Goal: Information Seeking & Learning: Learn about a topic

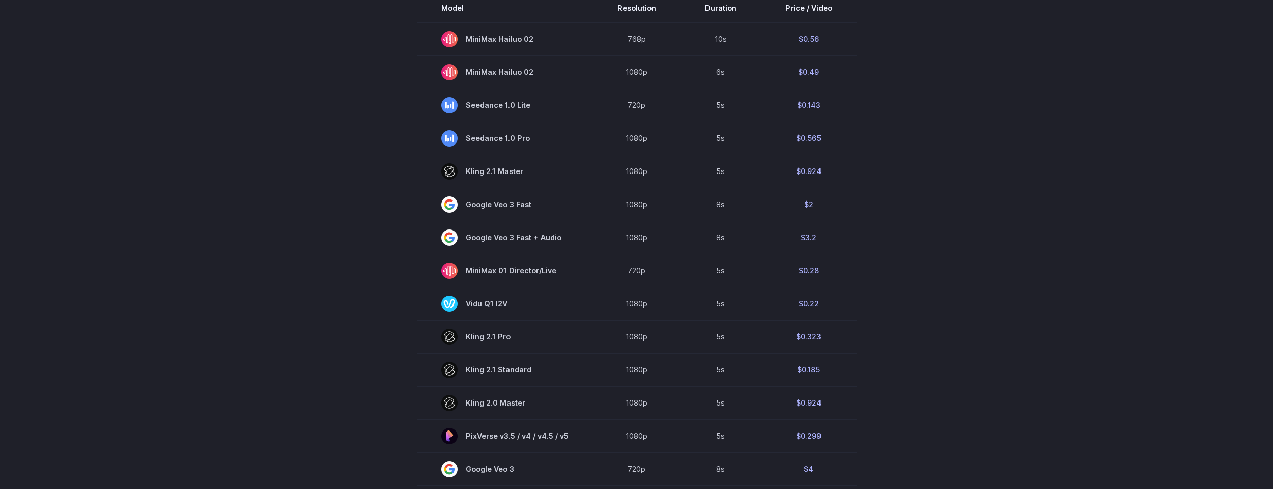
scroll to position [427, 0]
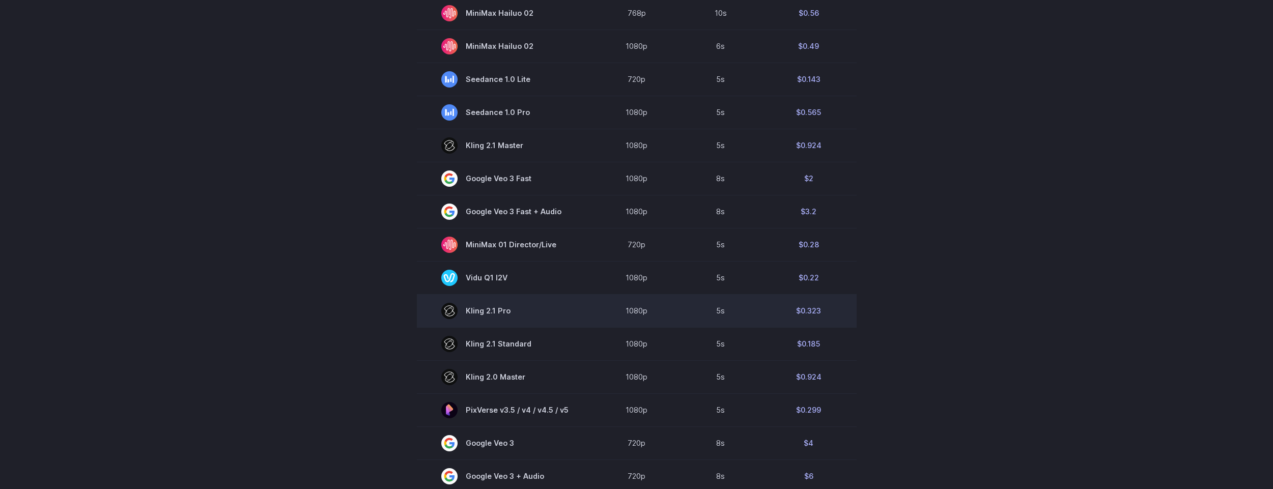
click at [673, 307] on td "1080p" at bounding box center [637, 310] width 88 height 33
click at [633, 313] on td "1080p" at bounding box center [637, 310] width 88 height 33
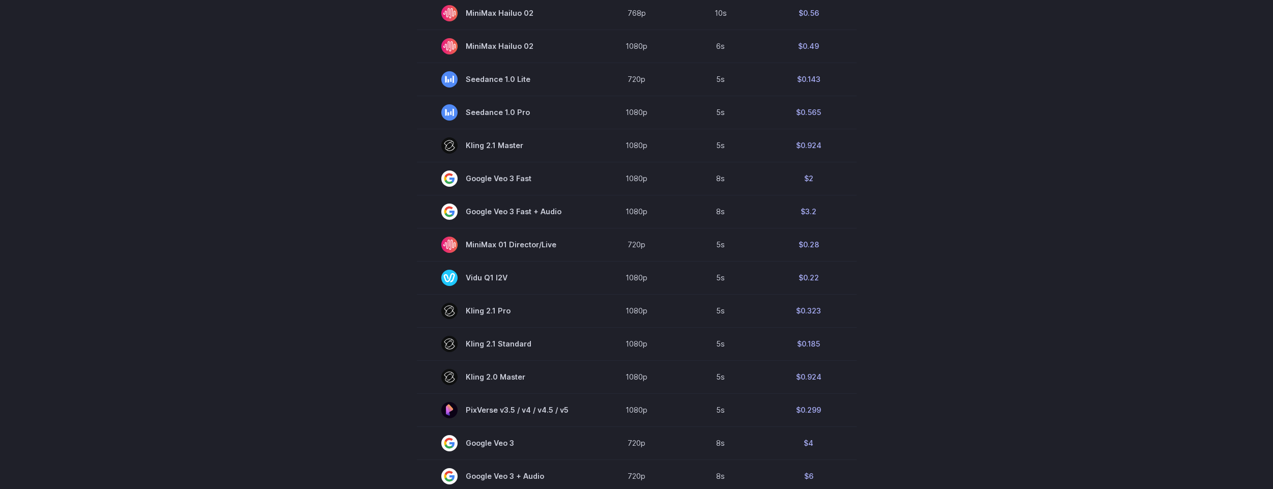
click at [337, 295] on section "Model Resolution Duration Price / Video MiniMax Hailuo 02 768p 10s $0.56 MiniMa…" at bounding box center [636, 313] width 708 height 690
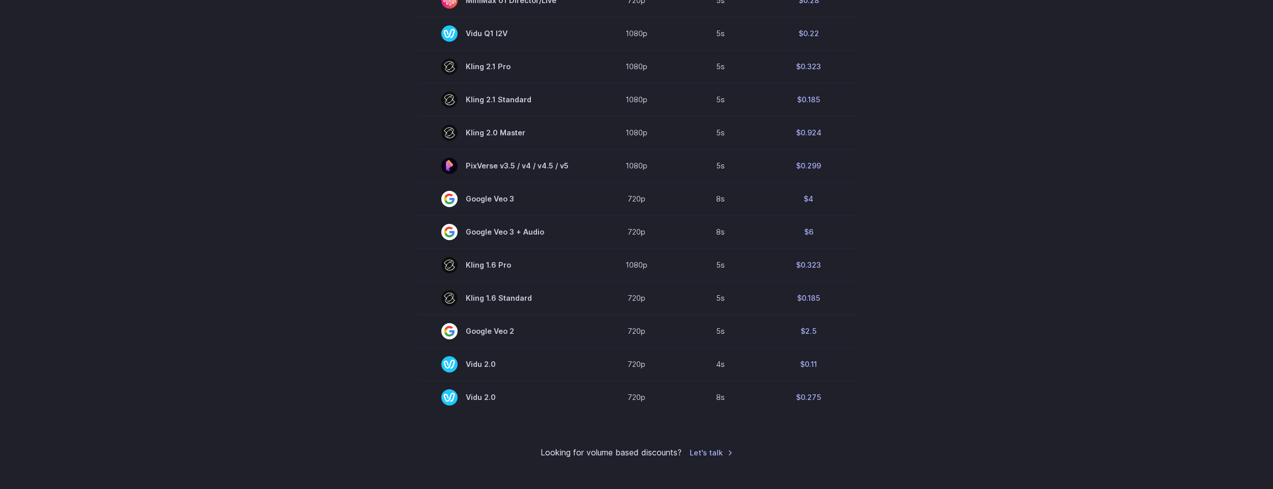
scroll to position [733, 0]
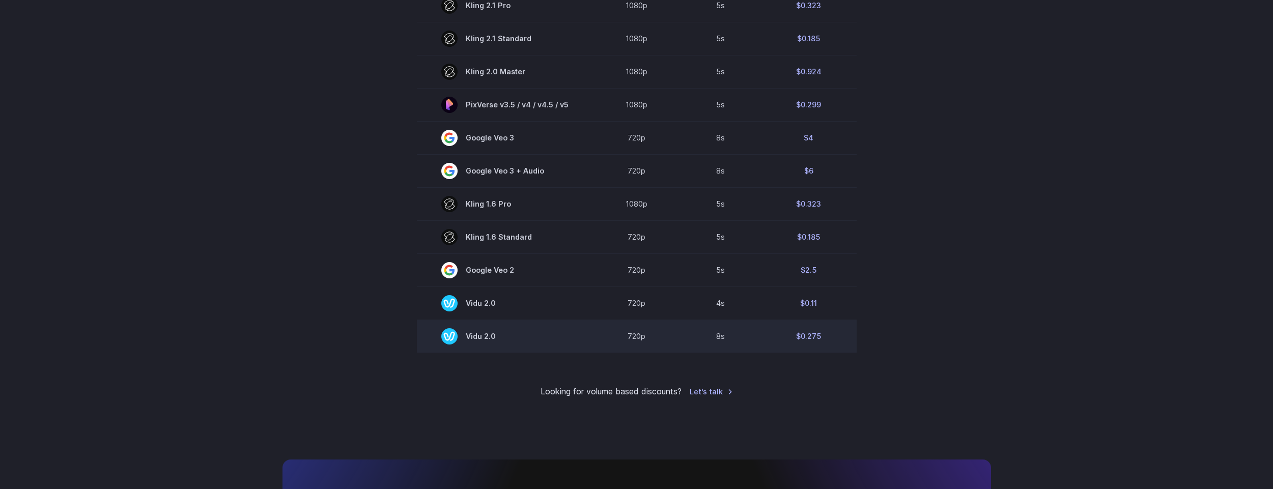
click at [501, 339] on span "Vidu 2.0" at bounding box center [504, 336] width 127 height 16
click at [500, 339] on span "Vidu 2.0" at bounding box center [504, 336] width 127 height 16
click at [370, 288] on section "Model Resolution Duration Price / Video MiniMax Hailuo 02 768p 10s $0.56 MiniMa…" at bounding box center [636, 8] width 708 height 690
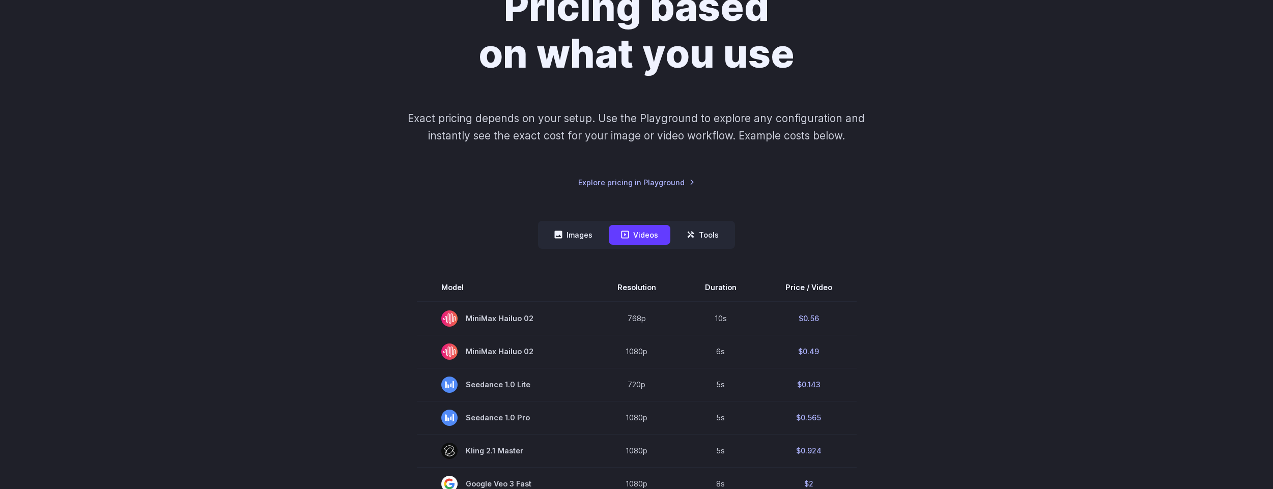
scroll to position [0, 0]
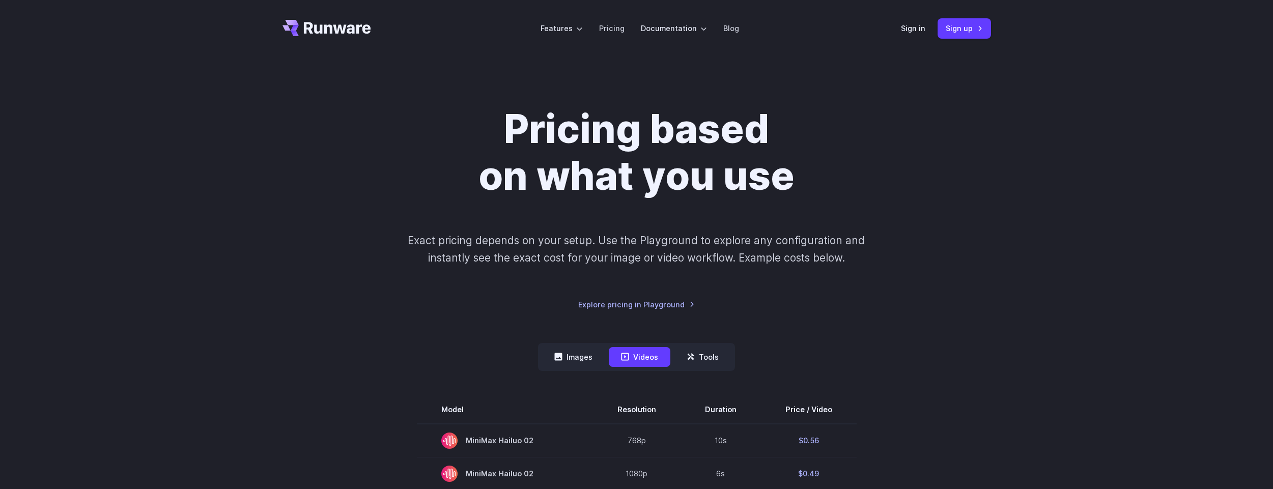
click at [920, 117] on div "Pricing based on what you use Exact pricing depends on your setup. Use the Play…" at bounding box center [636, 208] width 708 height 205
drag, startPoint x: 391, startPoint y: 24, endPoint x: 307, endPoint y: 62, distance: 91.6
click at [301, 49] on header "Features Tasks Image generation Video generation Sonic Inference Engine™ Models…" at bounding box center [636, 28] width 733 height 57
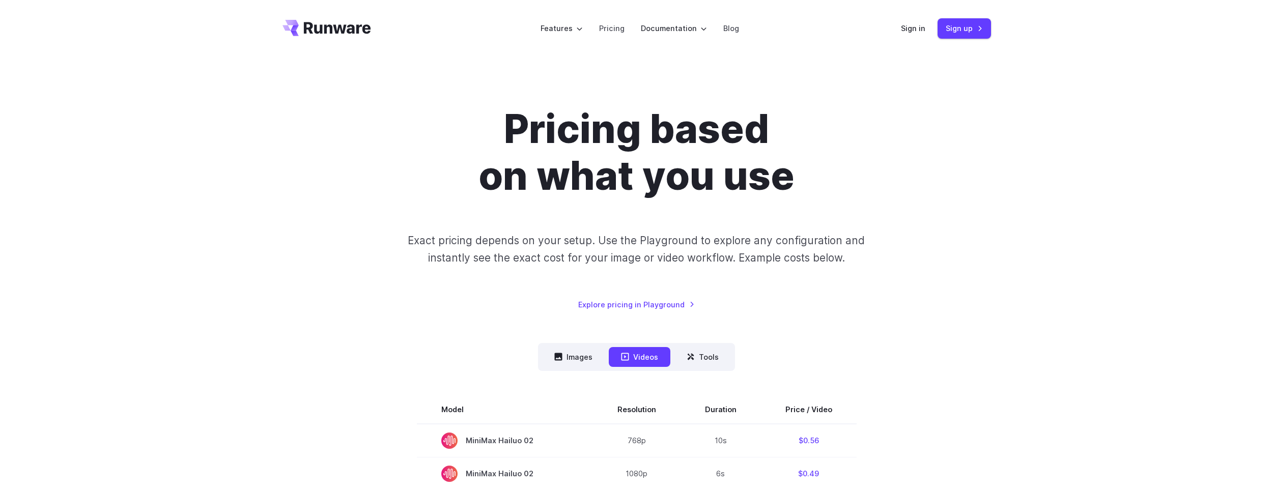
drag, startPoint x: 266, startPoint y: 19, endPoint x: 495, endPoint y: 128, distance: 254.0
click at [495, 128] on h1 "Pricing based on what you use" at bounding box center [636, 153] width 567 height 94
drag, startPoint x: 173, startPoint y: 20, endPoint x: 461, endPoint y: 84, distance: 295.1
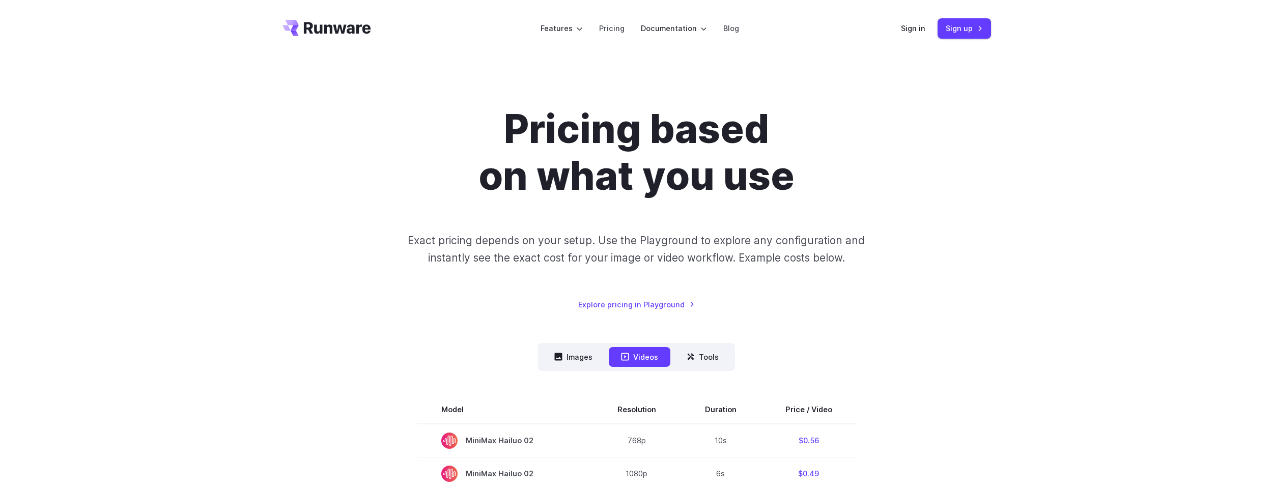
drag, startPoint x: 297, startPoint y: 12, endPoint x: 402, endPoint y: 83, distance: 126.5
click at [330, 155] on div "Pricing based on what you use Exact pricing depends on your setup. Use the Play…" at bounding box center [636, 208] width 708 height 205
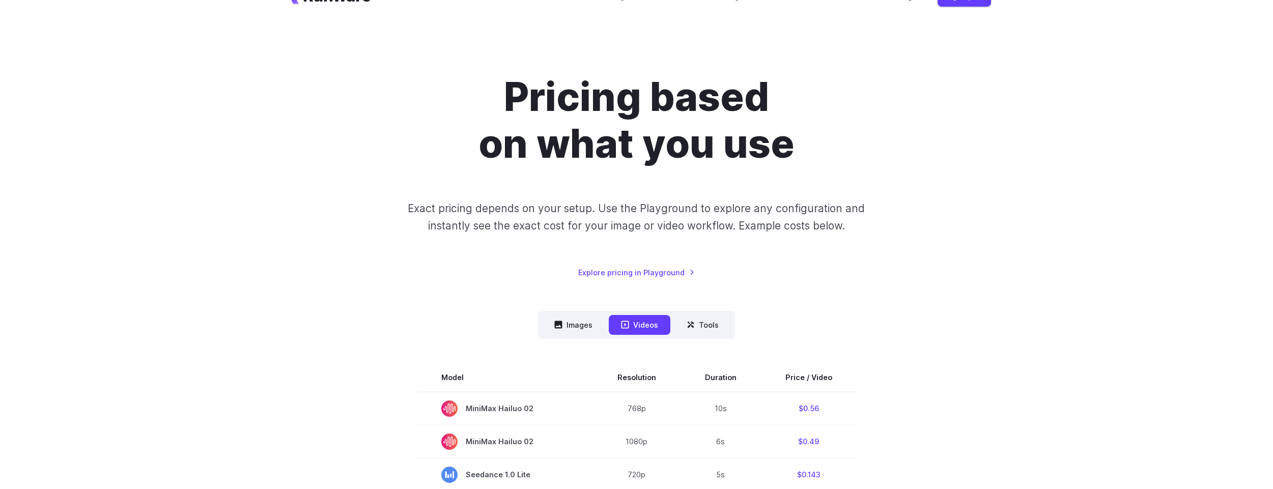
scroll to position [61, 0]
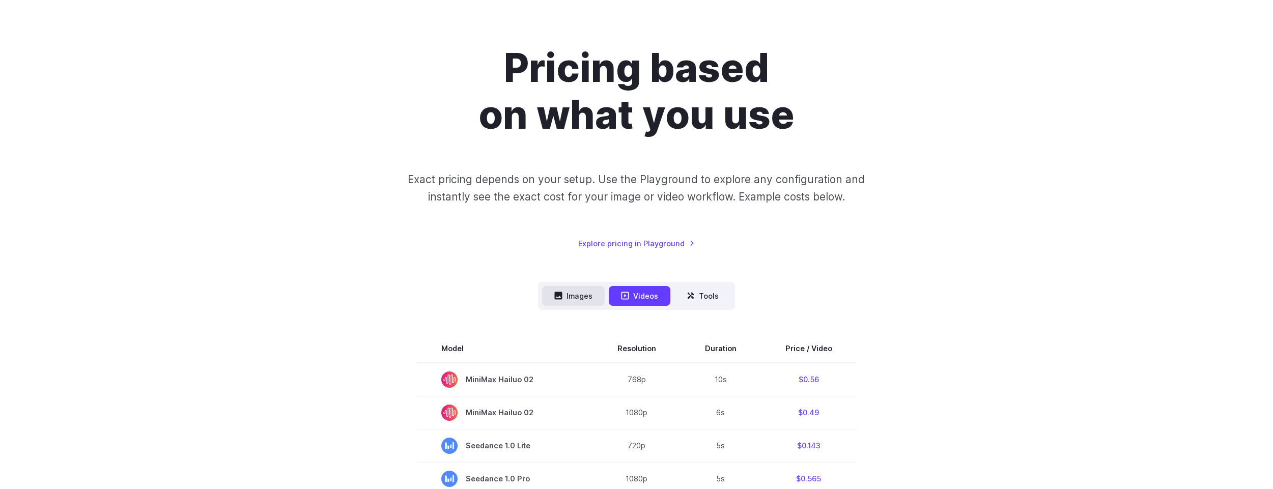
click at [580, 298] on button "Images" at bounding box center [573, 296] width 63 height 20
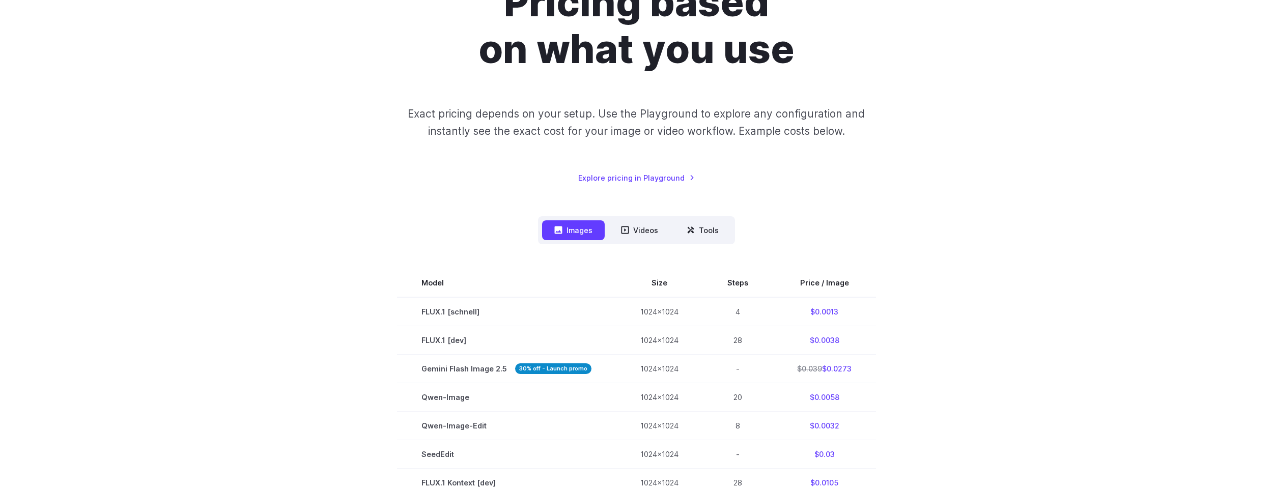
scroll to position [122, 0]
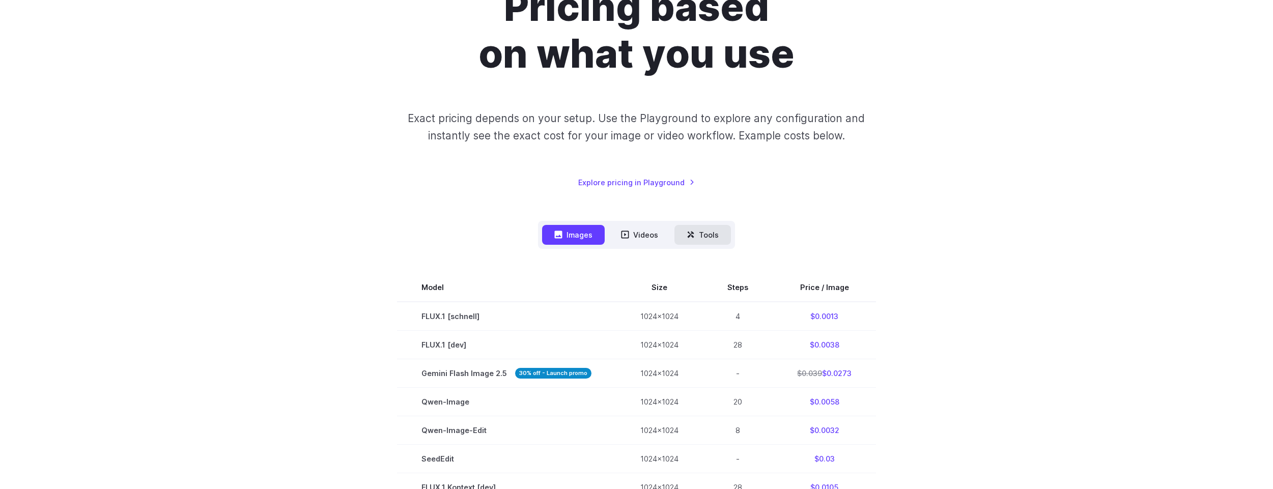
click at [696, 236] on button "Tools" at bounding box center [702, 235] width 56 height 20
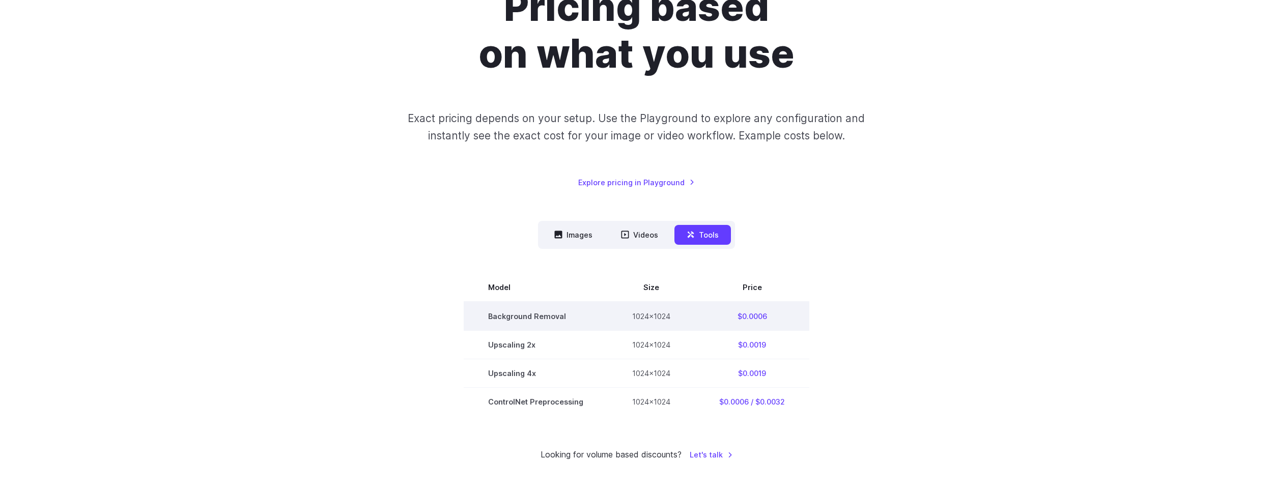
click at [519, 313] on td "Background Removal" at bounding box center [536, 316] width 144 height 29
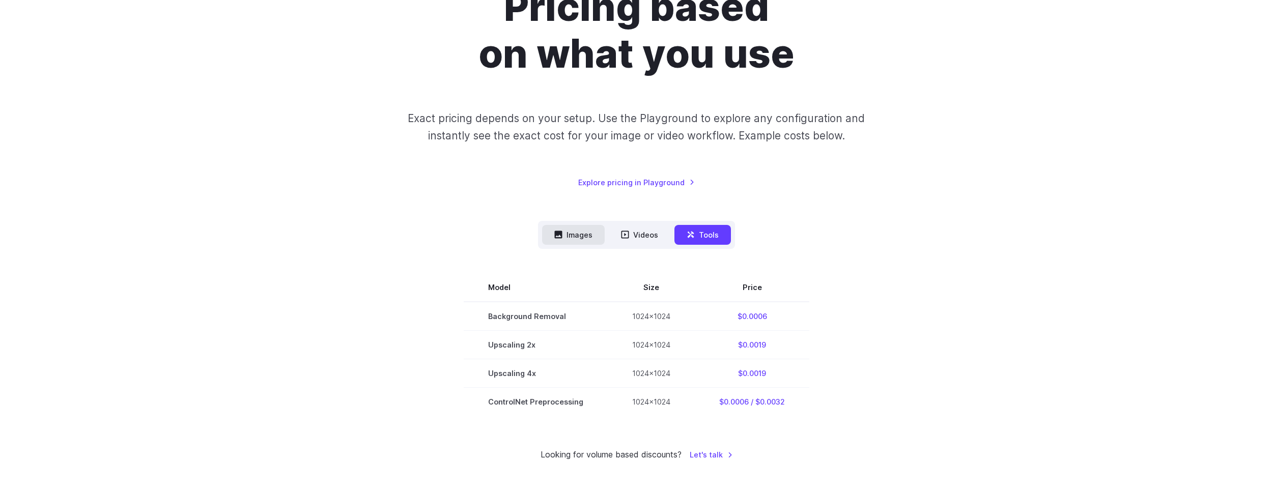
click at [582, 237] on button "Images" at bounding box center [573, 235] width 63 height 20
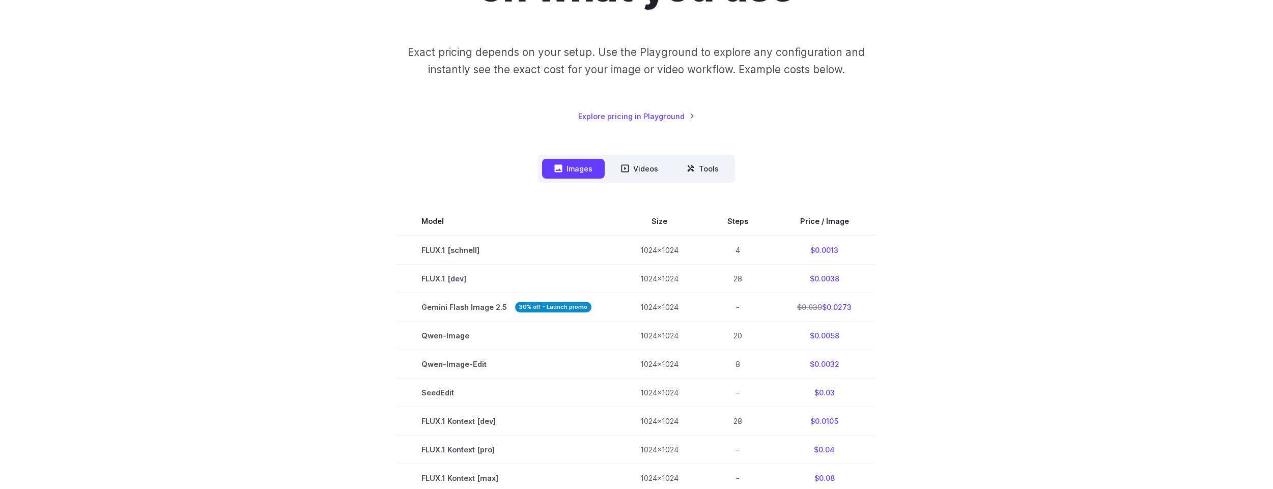
scroll to position [366, 0]
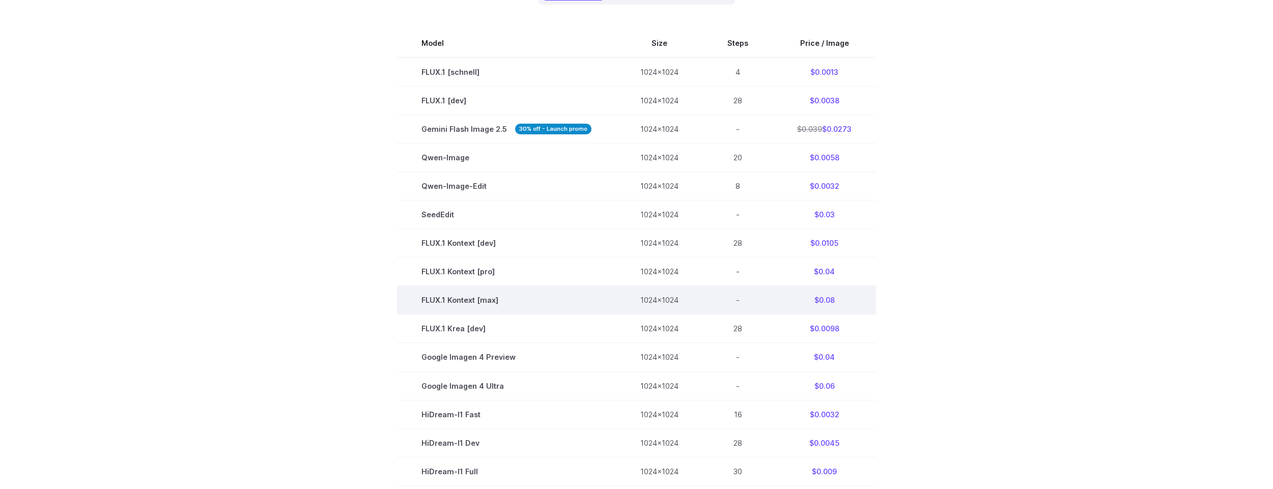
click at [818, 300] on td "$0.08" at bounding box center [824, 300] width 103 height 28
click at [873, 295] on td "$0.08" at bounding box center [824, 300] width 103 height 28
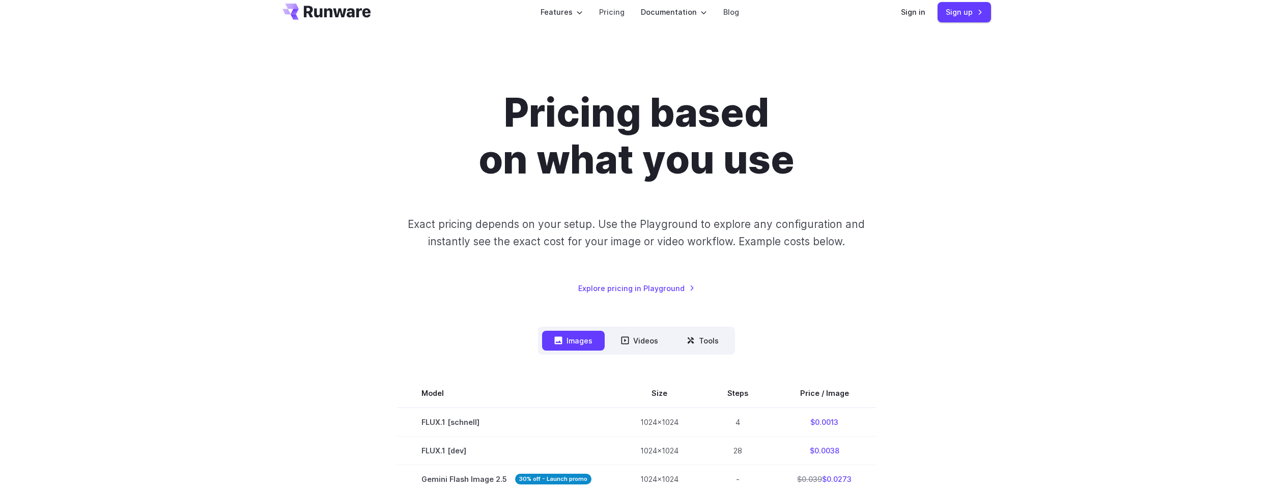
scroll to position [0, 0]
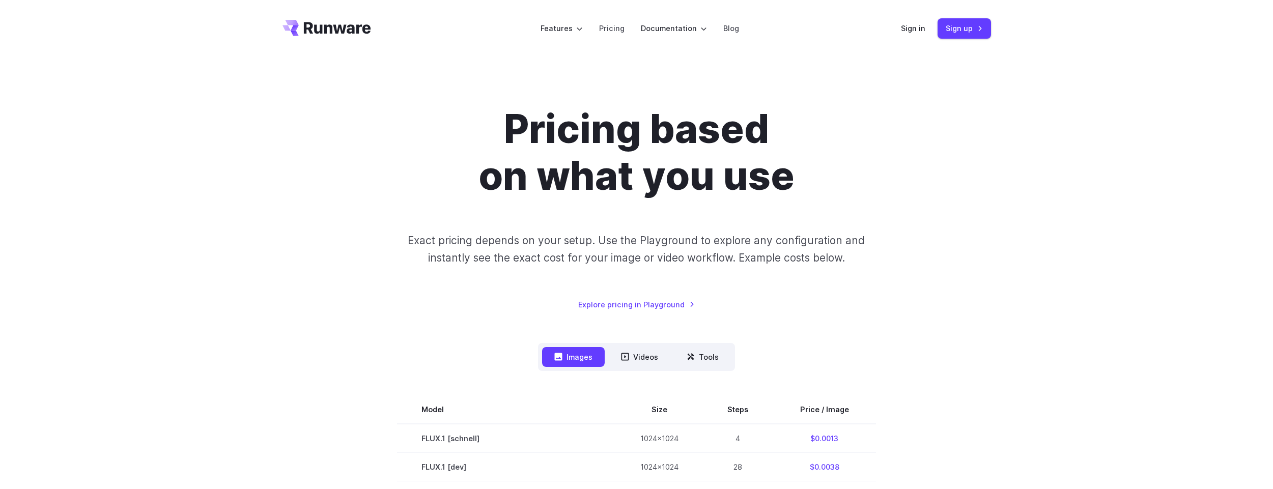
click at [986, 148] on div "Pricing based on what you use Exact pricing depends on your setup. Use the Play…" at bounding box center [636, 208] width 708 height 205
drag, startPoint x: 1182, startPoint y: 294, endPoint x: 1176, endPoint y: 288, distance: 9.0
